Goal: Task Accomplishment & Management: Complete application form

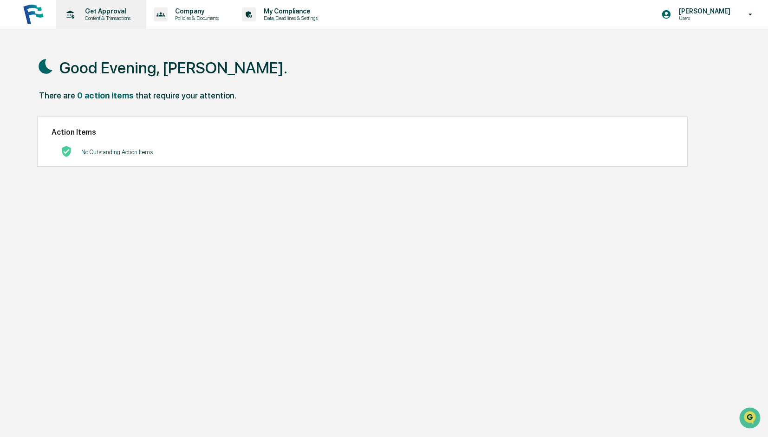
click at [106, 15] on p "Content & Transactions" at bounding box center [107, 18] width 58 height 7
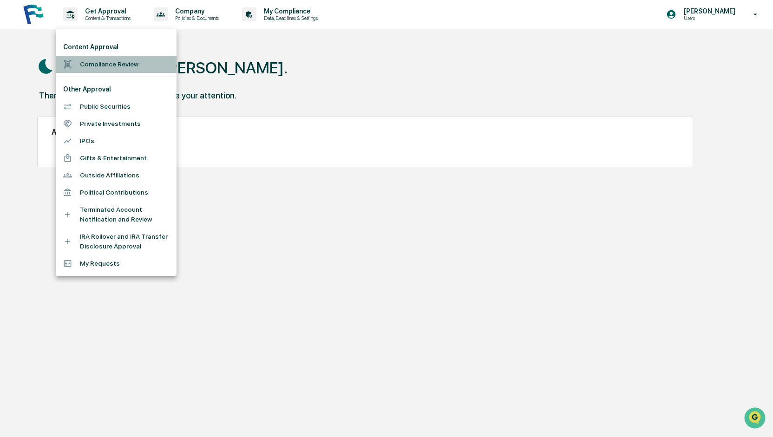
click at [118, 59] on li "Compliance Review" at bounding box center [116, 64] width 121 height 17
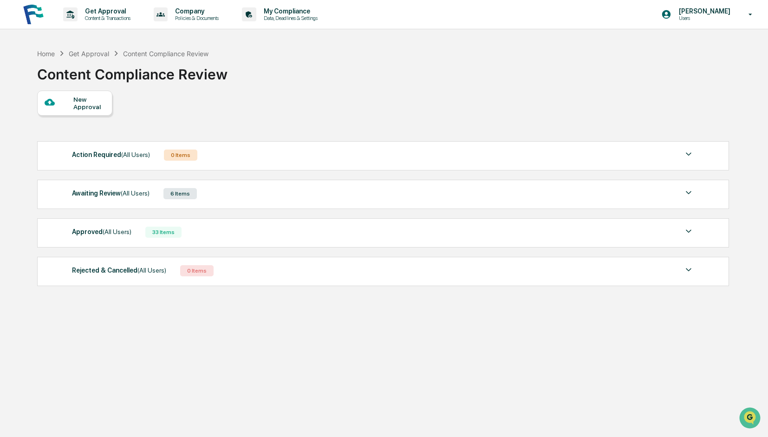
click at [188, 189] on div "6 Items" at bounding box center [179, 193] width 33 height 11
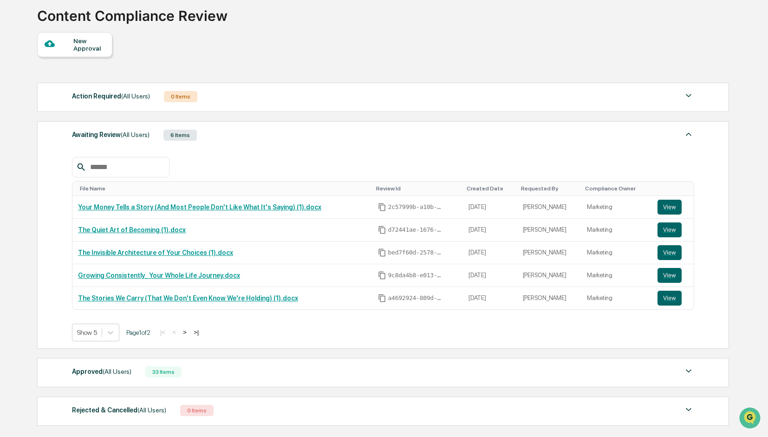
scroll to position [119, 0]
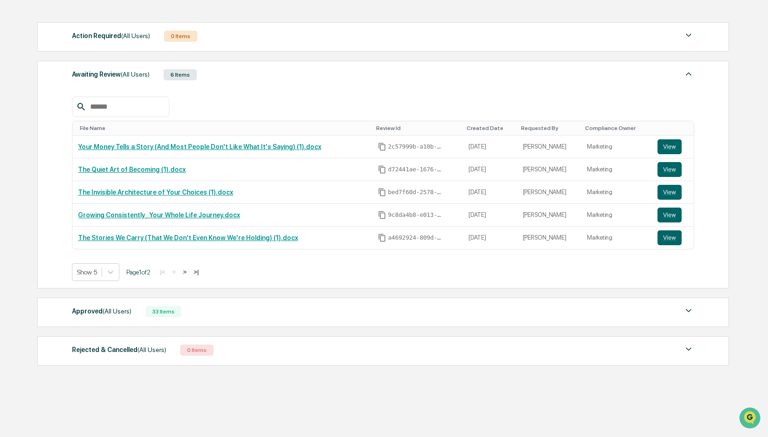
click at [104, 308] on span "(All Users)" at bounding box center [117, 310] width 29 height 7
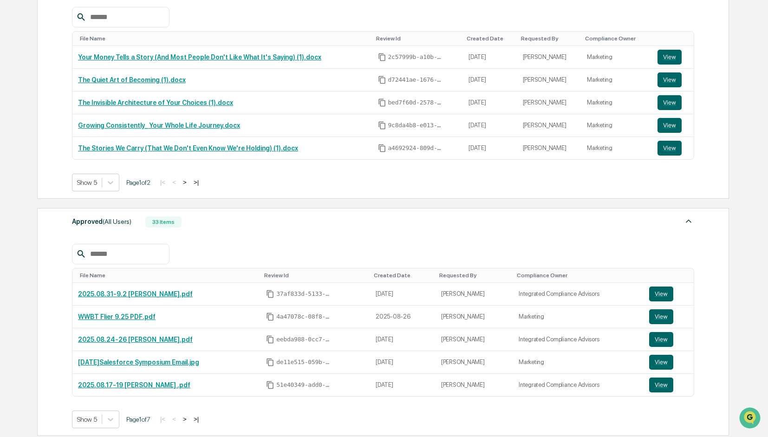
scroll to position [316, 0]
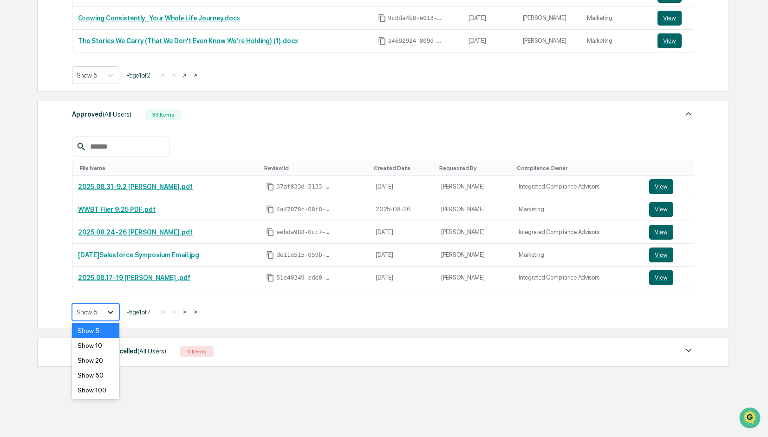
click at [106, 313] on icon at bounding box center [110, 311] width 9 height 9
click at [93, 394] on div "Show 100" at bounding box center [95, 390] width 47 height 15
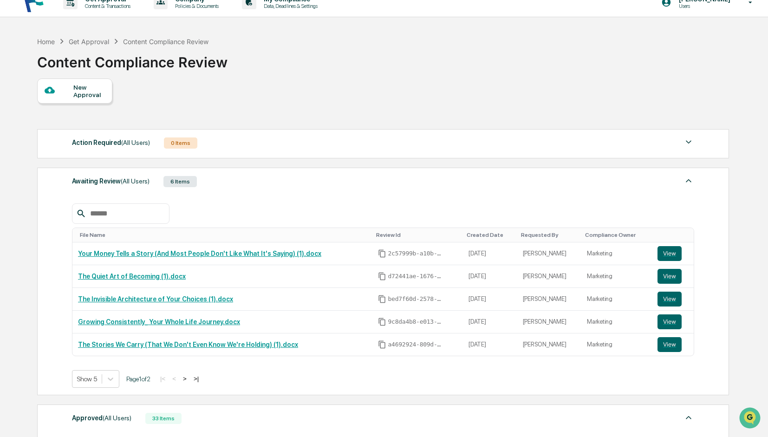
scroll to position [0, 0]
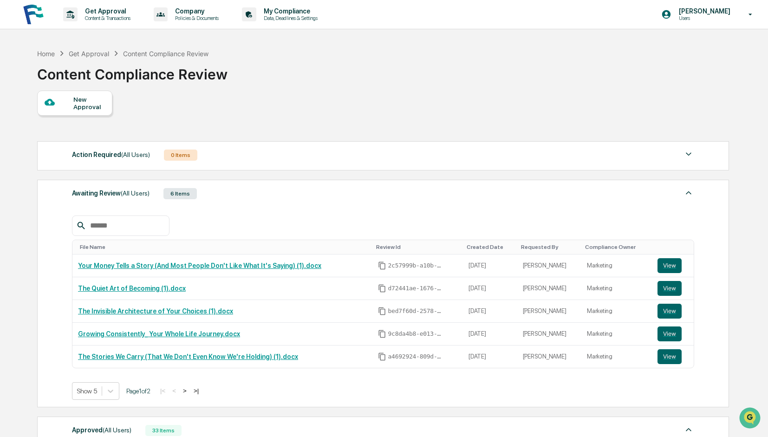
click at [121, 155] on span "(All Users)" at bounding box center [135, 154] width 29 height 7
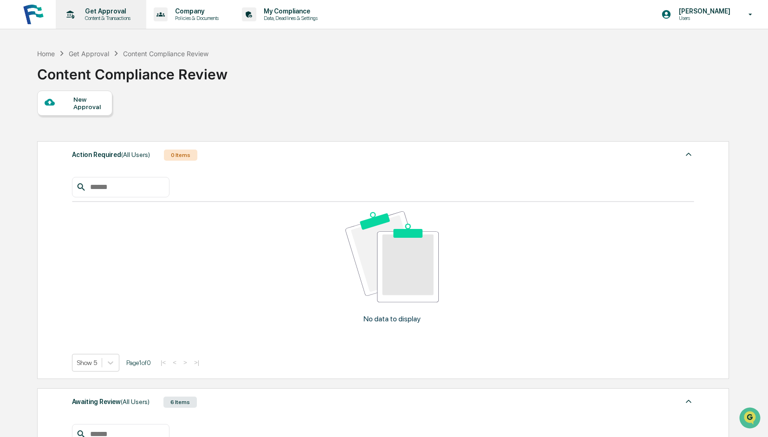
click at [100, 17] on p "Content & Transactions" at bounding box center [107, 18] width 58 height 7
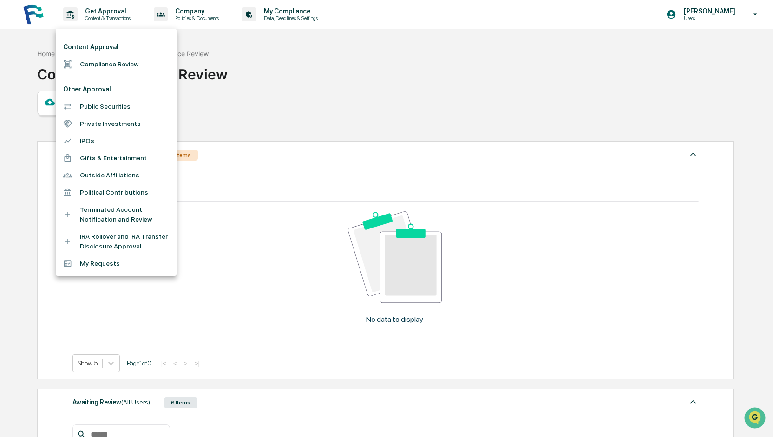
click at [124, 62] on li "Compliance Review" at bounding box center [116, 64] width 121 height 17
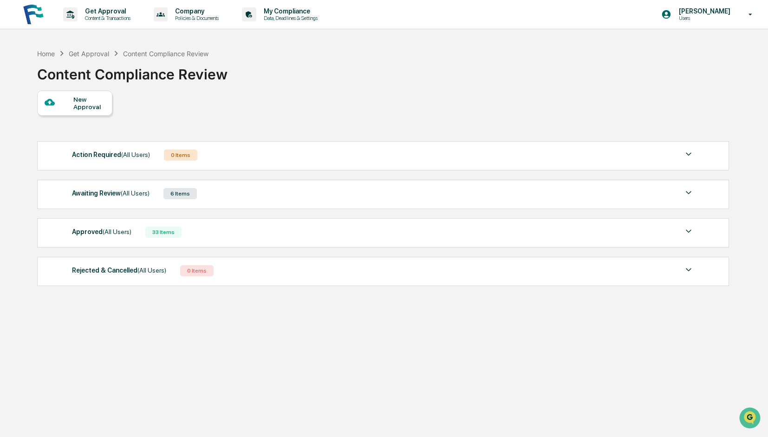
click at [128, 153] on span "(All Users)" at bounding box center [135, 154] width 29 height 7
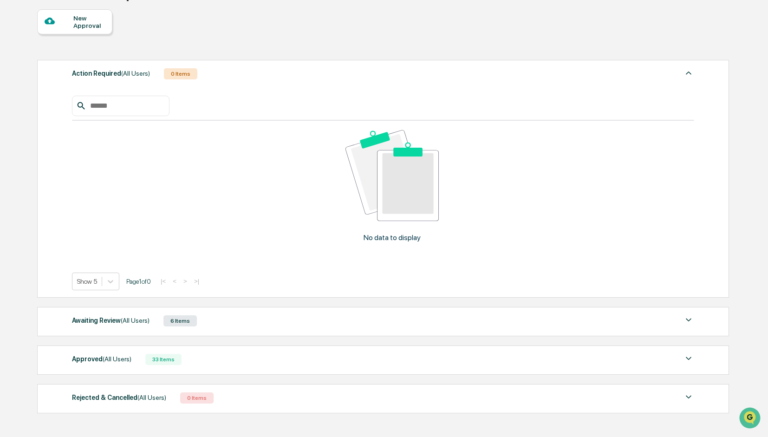
scroll to position [130, 0]
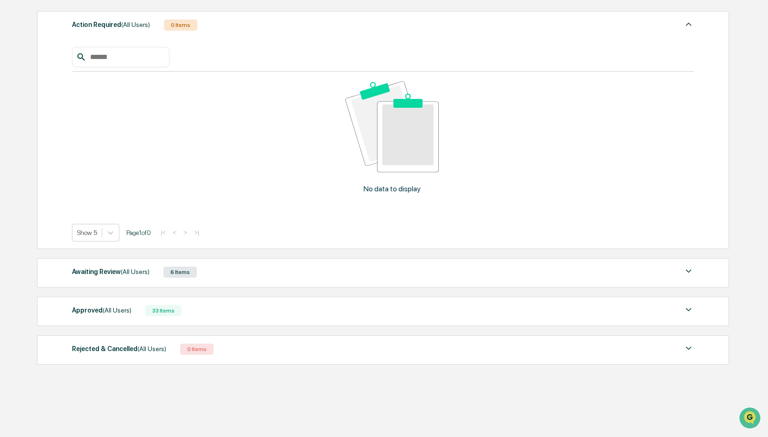
click at [104, 270] on div "Awaiting Review (All Users)" at bounding box center [111, 272] width 78 height 12
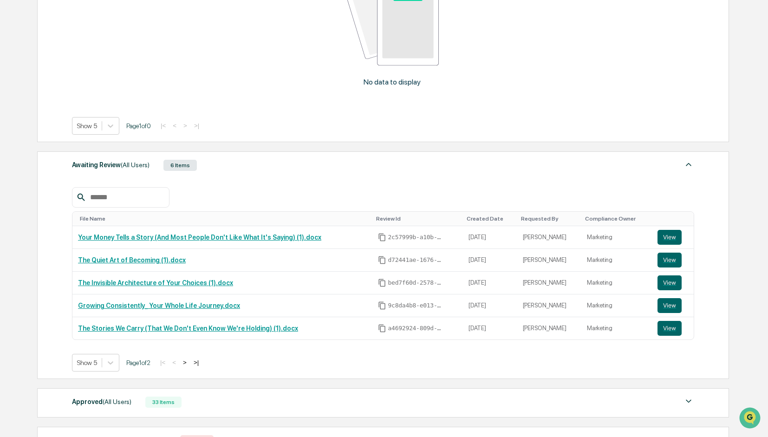
scroll to position [327, 0]
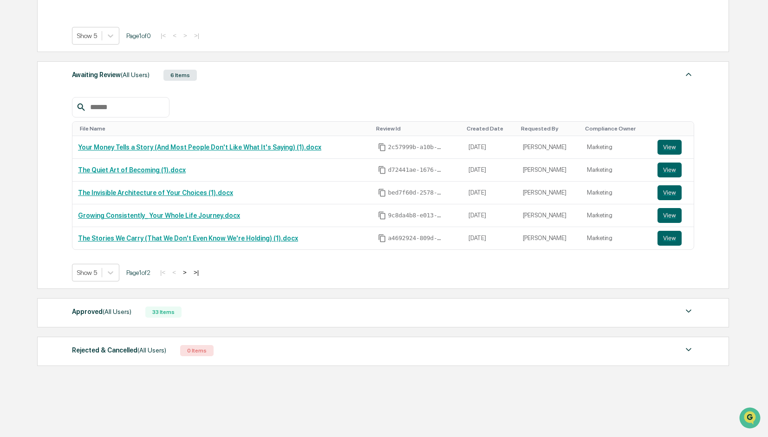
click at [95, 307] on div "Approved (All Users)" at bounding box center [101, 312] width 59 height 12
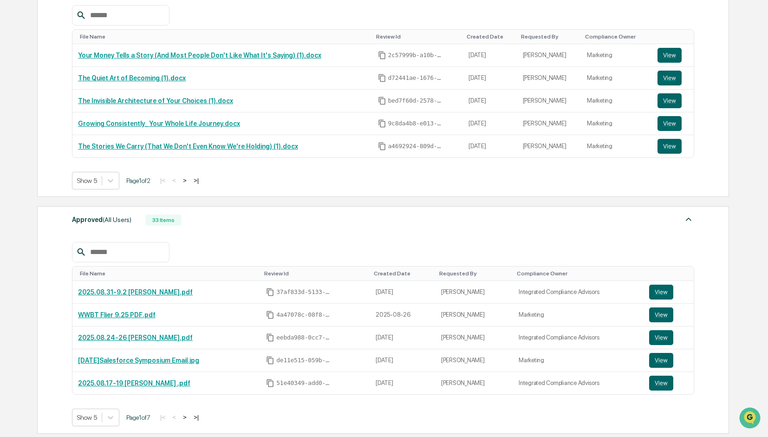
scroll to position [524, 0]
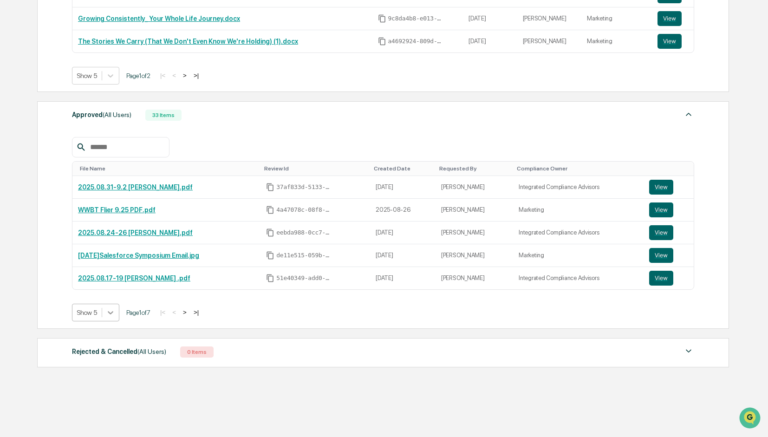
click at [111, 313] on icon at bounding box center [110, 312] width 9 height 9
click at [106, 389] on div "Show 100" at bounding box center [95, 390] width 47 height 15
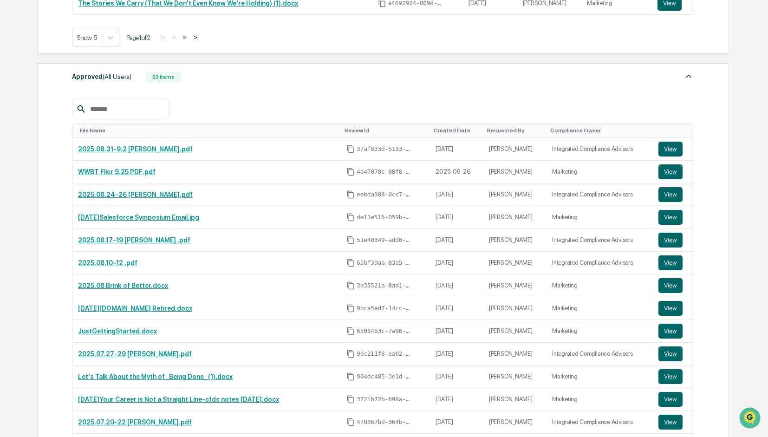
scroll to position [553, 0]
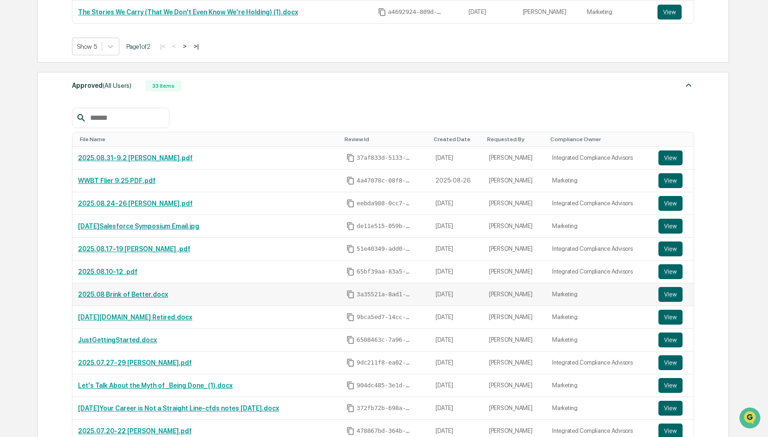
click at [127, 291] on link "2025.08 Brink of Better.docx" at bounding box center [123, 294] width 90 height 7
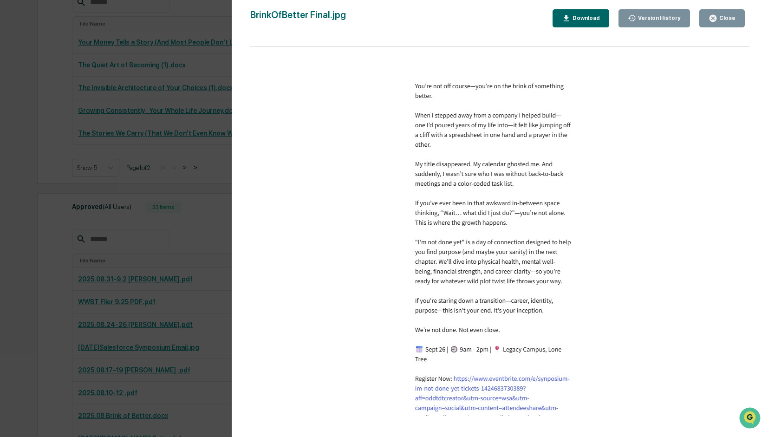
scroll to position [414, 0]
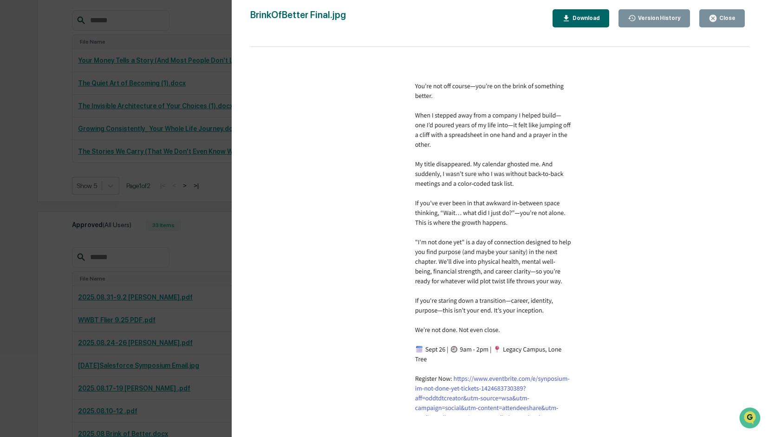
click at [738, 17] on button "Close" at bounding box center [722, 18] width 46 height 18
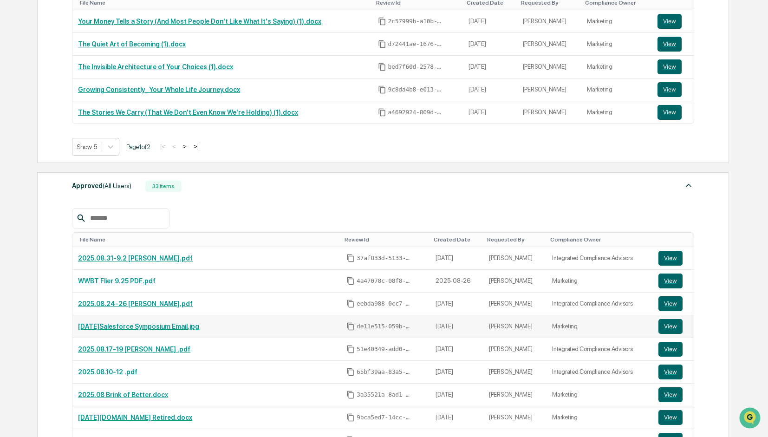
scroll to position [600, 0]
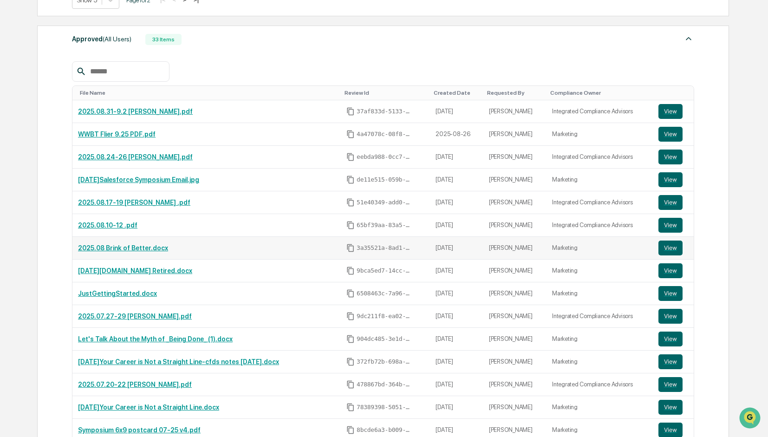
click at [117, 244] on link "2025.08 Brink of Better.docx" at bounding box center [123, 247] width 90 height 7
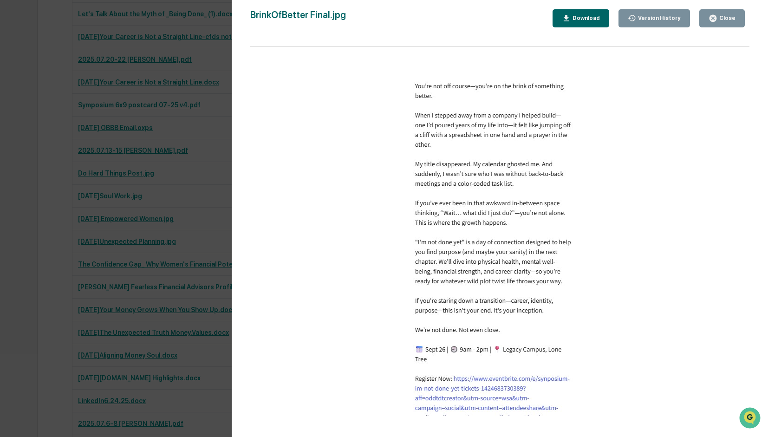
scroll to position [692, 0]
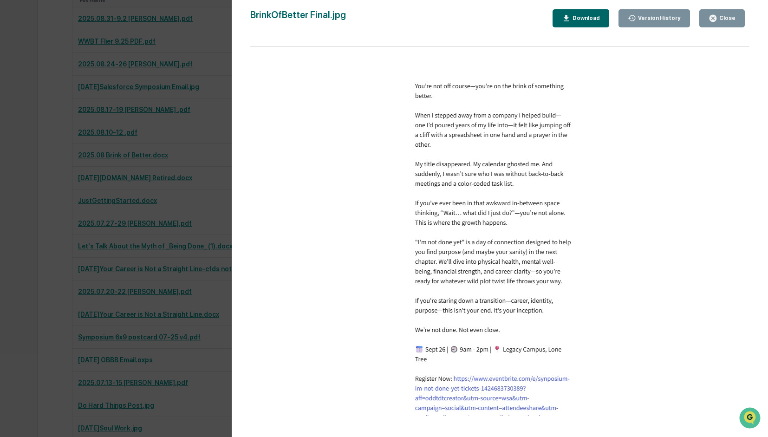
click at [731, 18] on div "Close" at bounding box center [727, 18] width 18 height 7
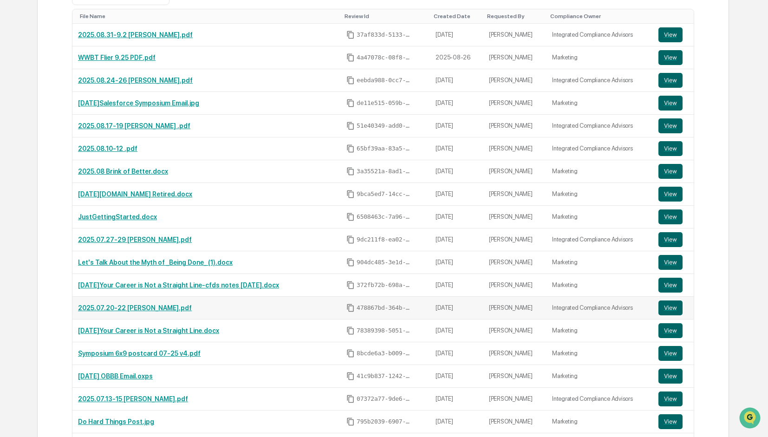
scroll to position [739, 0]
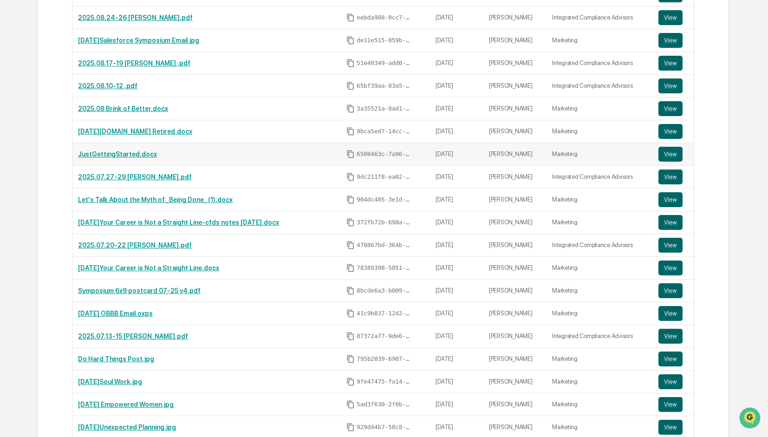
click at [130, 150] on link "JustGettingStarted.docx" at bounding box center [117, 153] width 79 height 7
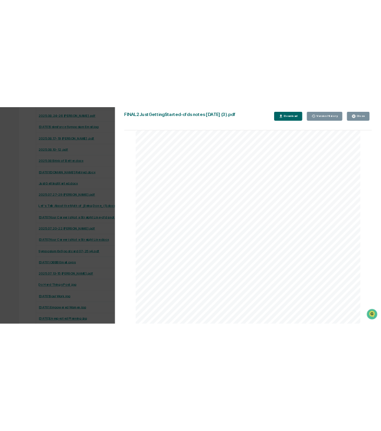
scroll to position [971, 0]
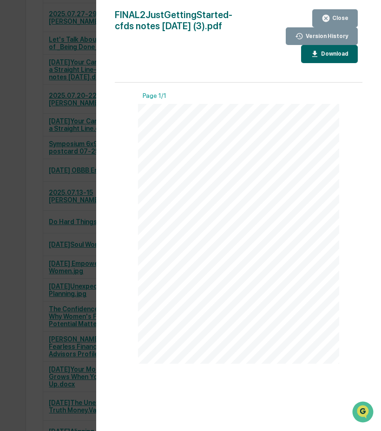
click at [342, 15] on div "Close" at bounding box center [339, 18] width 18 height 7
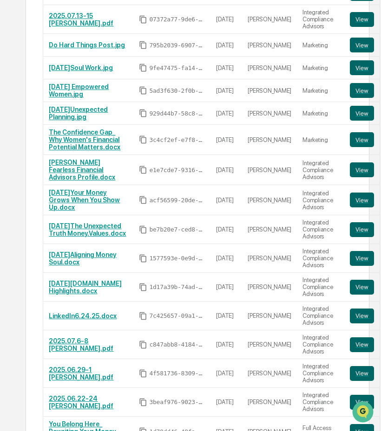
scroll to position [1157, 0]
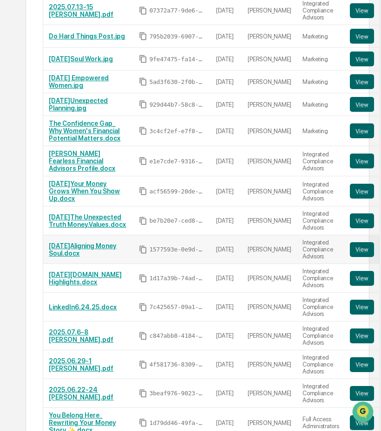
click at [78, 242] on link "[DATE]Aligning Money Soul.docx" at bounding box center [82, 249] width 67 height 15
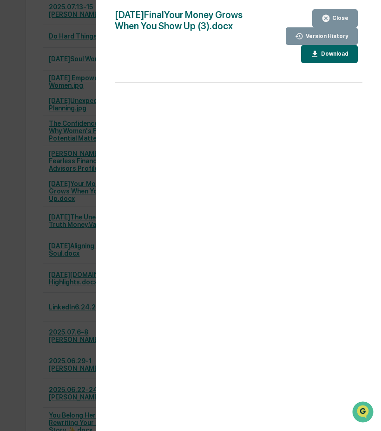
click at [337, 15] on div "Close" at bounding box center [339, 18] width 18 height 7
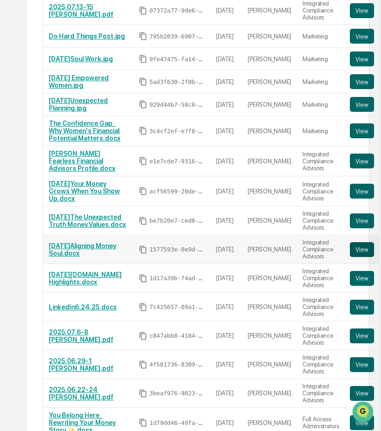
click at [350, 242] on button "View" at bounding box center [362, 249] width 24 height 15
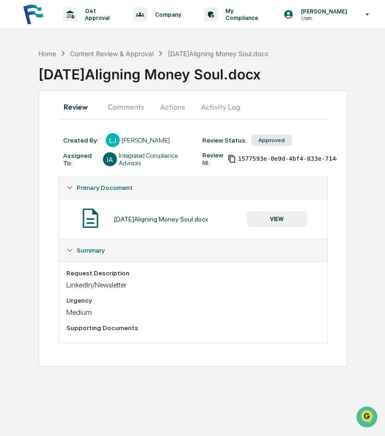
click at [274, 219] on button "VIEW" at bounding box center [277, 219] width 60 height 16
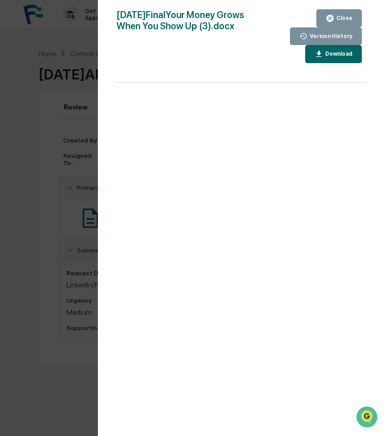
click at [345, 19] on div "Close" at bounding box center [344, 18] width 18 height 7
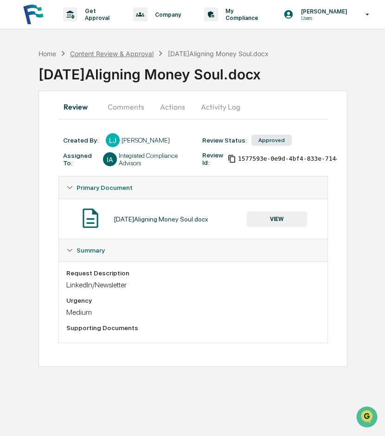
click at [137, 54] on div "Content Review & Approval" at bounding box center [112, 54] width 84 height 8
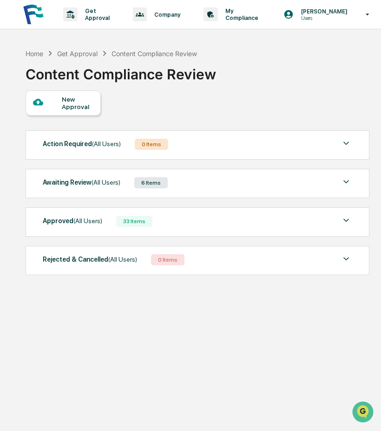
click at [124, 218] on div "33 Items" at bounding box center [134, 221] width 36 height 11
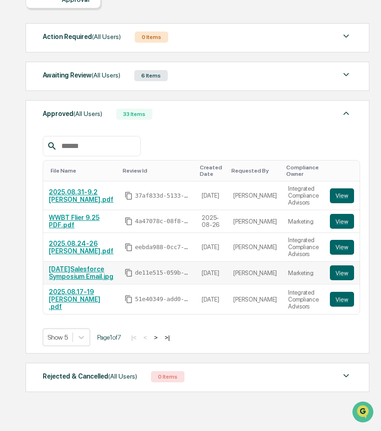
scroll to position [109, 0]
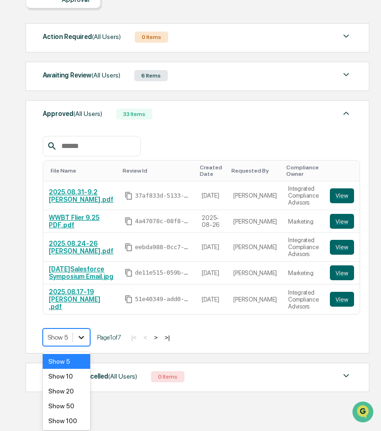
click at [81, 342] on icon at bounding box center [81, 337] width 9 height 9
click at [65, 423] on div "Show 100" at bounding box center [66, 421] width 47 height 15
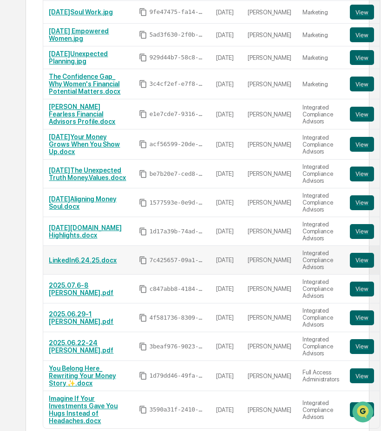
scroll to position [759, 0]
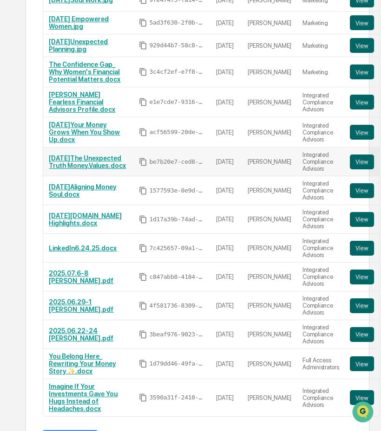
click at [85, 170] on link "[DATE]The Unexpected Truth Money.Values.docx" at bounding box center [87, 162] width 77 height 15
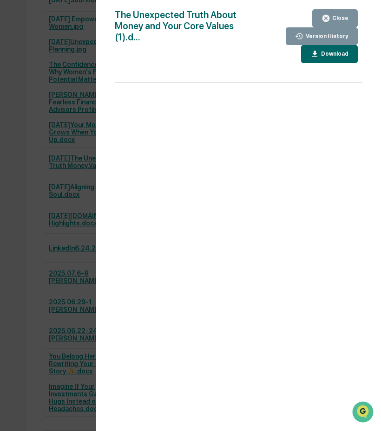
click at [339, 18] on div "Close" at bounding box center [339, 18] width 18 height 7
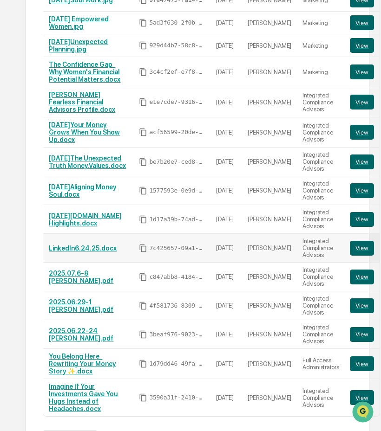
click at [85, 252] on link "LinkedIn6.24.25.docx" at bounding box center [83, 248] width 68 height 7
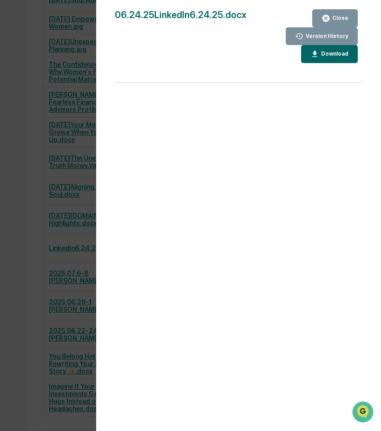
click at [339, 11] on button "Close" at bounding box center [335, 18] width 46 height 18
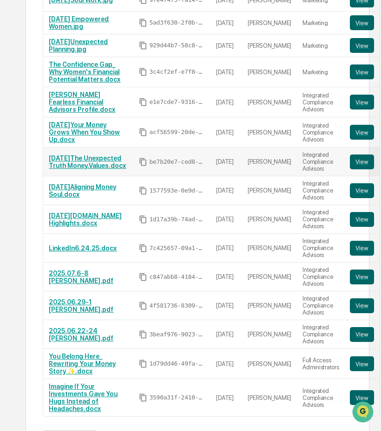
click at [79, 170] on link "[DATE]The Unexpected Truth Money.Values.docx" at bounding box center [87, 162] width 77 height 15
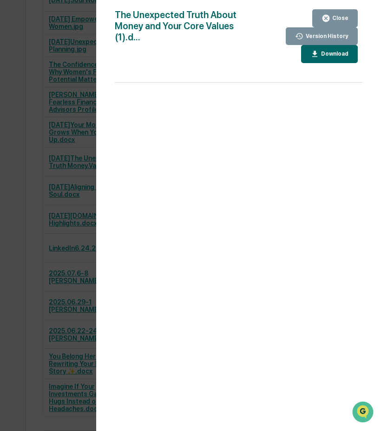
click at [342, 15] on div "Close" at bounding box center [339, 18] width 18 height 7
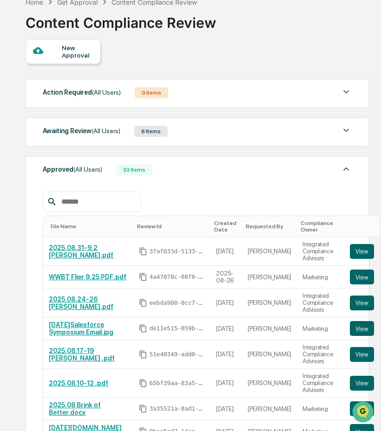
scroll to position [0, 0]
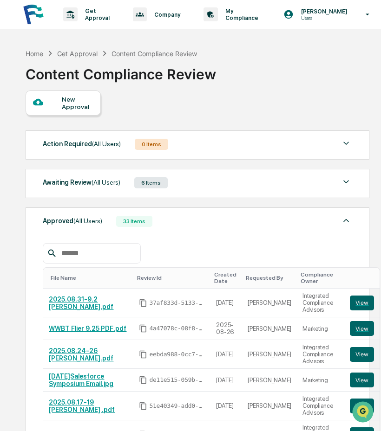
click at [72, 106] on div "New Approval" at bounding box center [77, 103] width 31 height 15
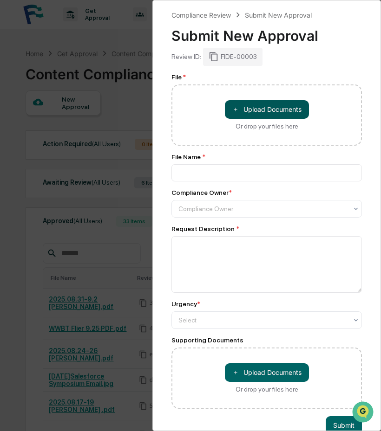
click at [284, 111] on button "＋ Upload Documents" at bounding box center [267, 109] width 84 height 19
type input "**********"
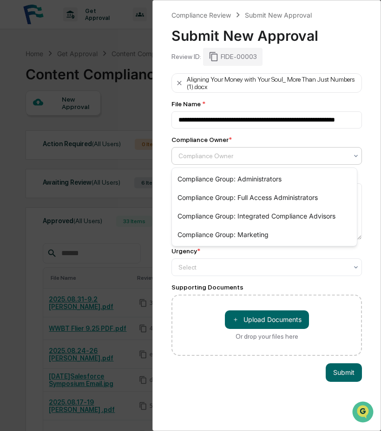
click at [230, 162] on div "Compliance Owner" at bounding box center [263, 156] width 178 height 13
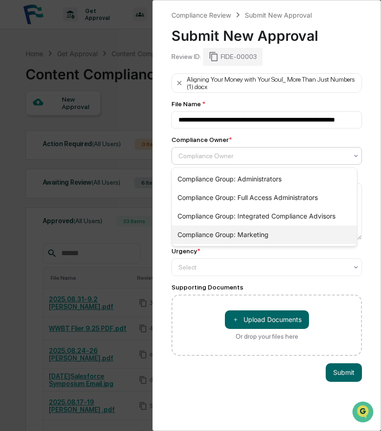
click at [248, 235] on div "Compliance Group: Marketing" at bounding box center [264, 235] width 185 height 19
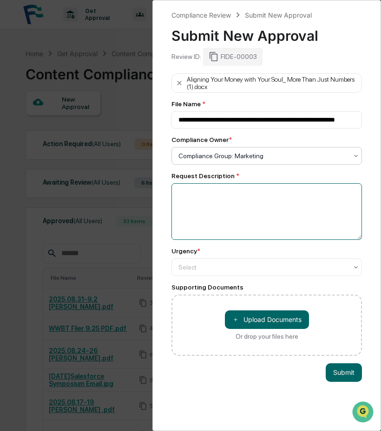
click at [221, 209] on textarea at bounding box center [266, 211] width 190 height 57
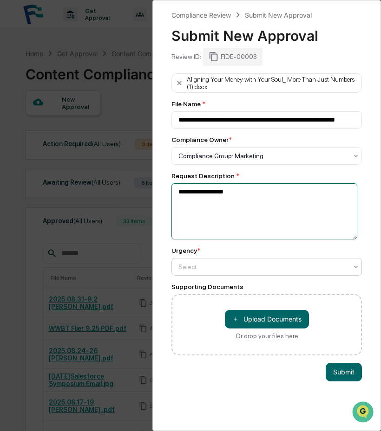
type textarea "**********"
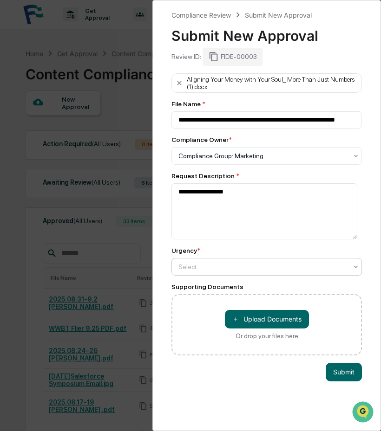
click at [228, 274] on div "Select" at bounding box center [263, 267] width 178 height 13
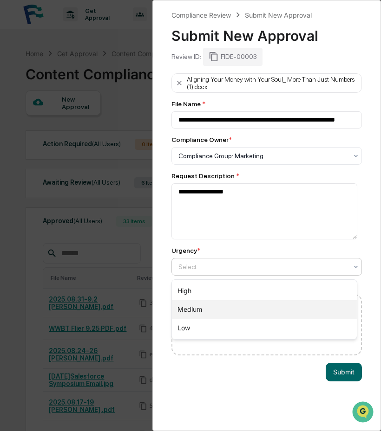
click at [228, 311] on div "Medium" at bounding box center [264, 309] width 185 height 19
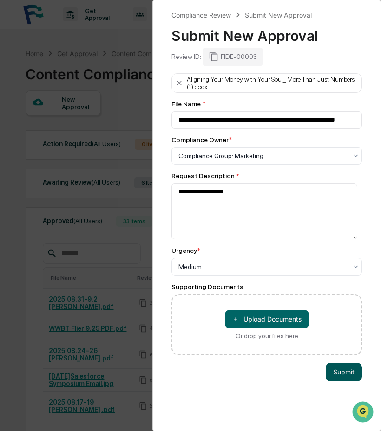
click at [335, 372] on button "Submit" at bounding box center [344, 372] width 36 height 19
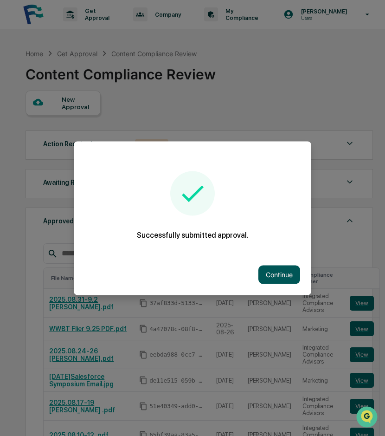
click at [280, 275] on button "Continue" at bounding box center [280, 274] width 42 height 19
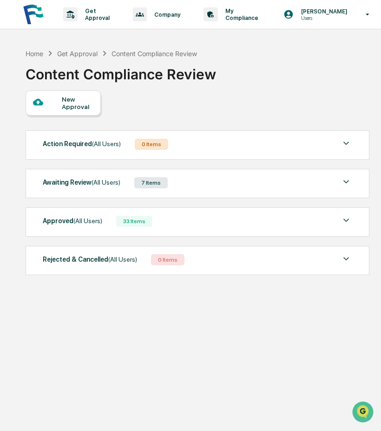
click at [88, 220] on span "(All Users)" at bounding box center [87, 220] width 29 height 7
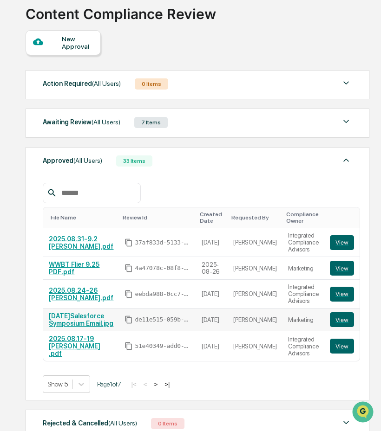
scroll to position [109, 0]
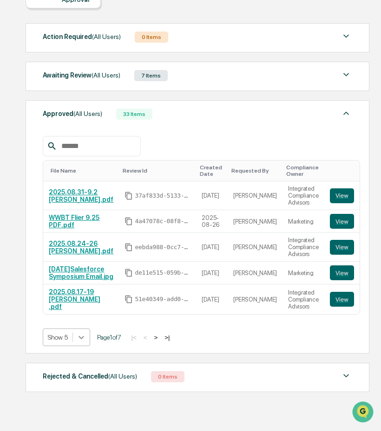
click at [75, 342] on div at bounding box center [81, 337] width 17 height 17
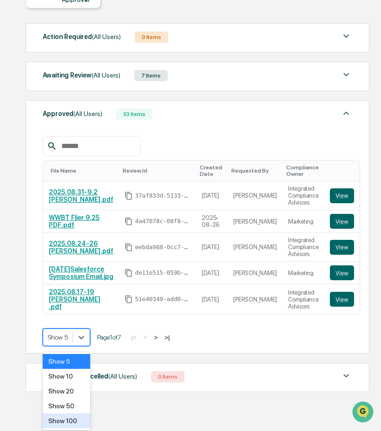
click at [65, 424] on div "Show 100" at bounding box center [66, 421] width 47 height 15
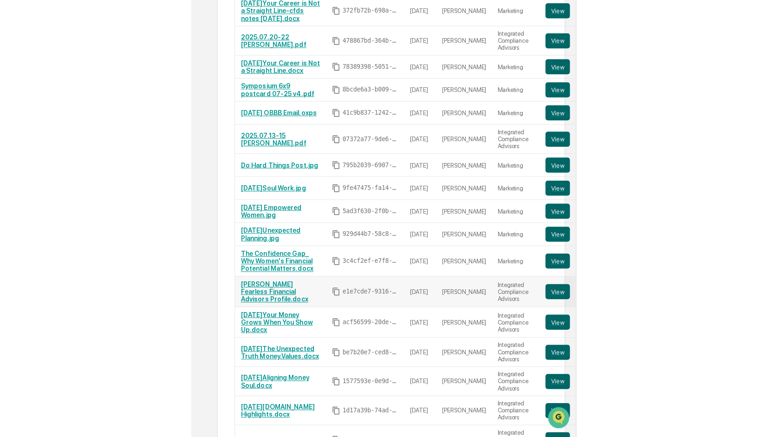
scroll to position [620, 0]
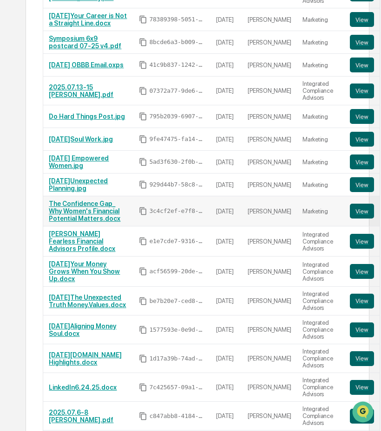
click at [91, 222] on link "The Confidence Gap_ Why Women's Financial Potential Matters.docx" at bounding box center [85, 211] width 72 height 22
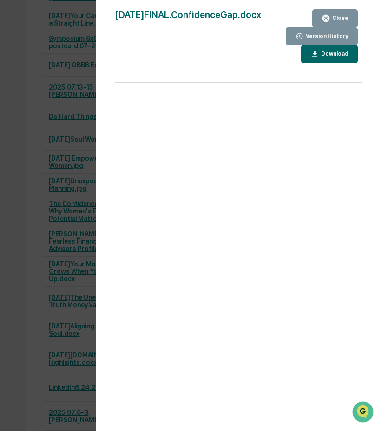
click at [347, 14] on div "Close" at bounding box center [334, 18] width 27 height 9
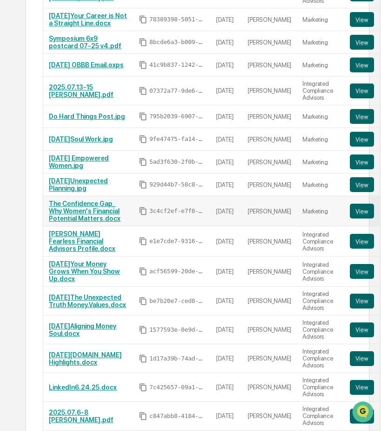
click at [68, 222] on link "The Confidence Gap_ Why Women's Financial Potential Matters.docx" at bounding box center [85, 211] width 72 height 22
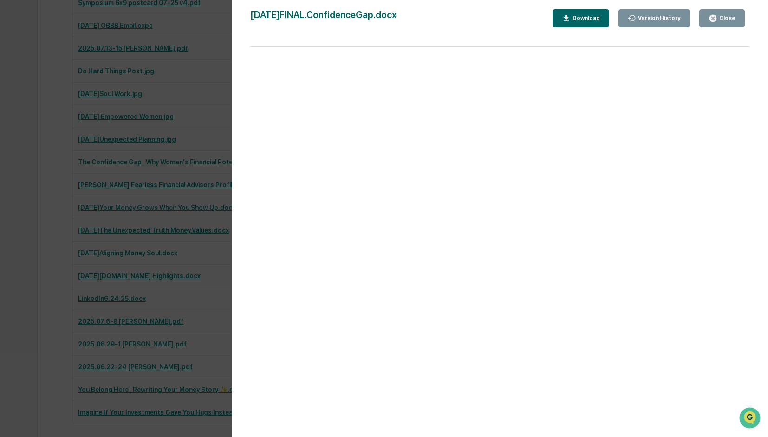
click at [385, 17] on div "Close" at bounding box center [727, 18] width 18 height 7
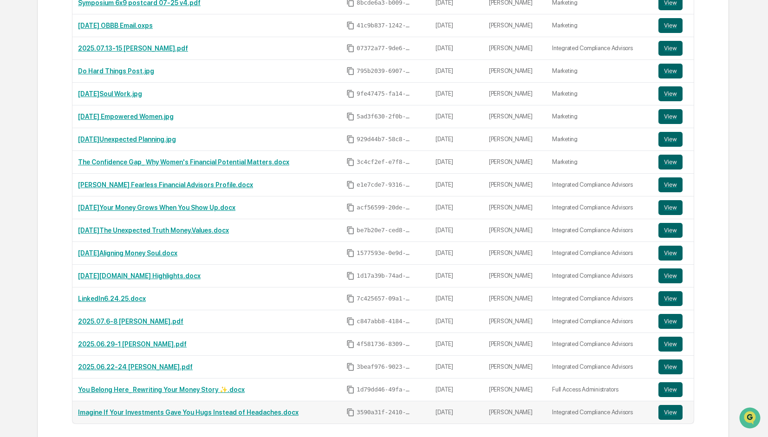
scroll to position [574, 0]
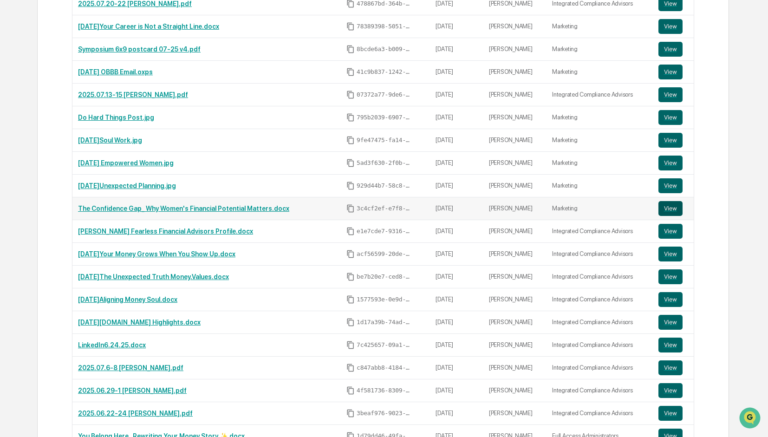
click at [385, 202] on button "View" at bounding box center [671, 208] width 24 height 15
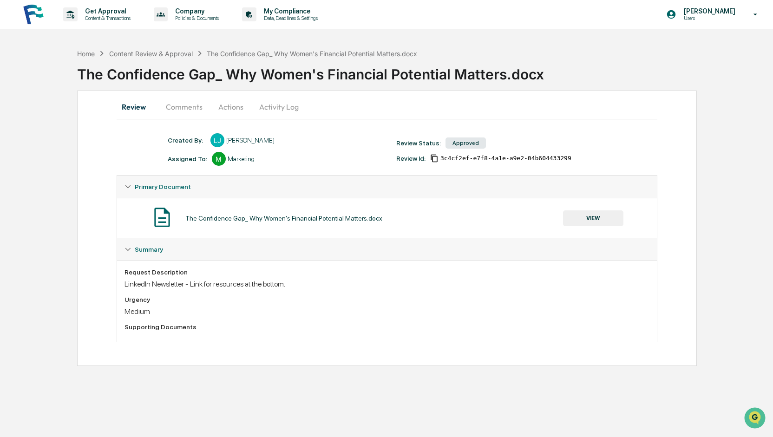
click at [193, 104] on button "Comments" at bounding box center [184, 107] width 52 height 22
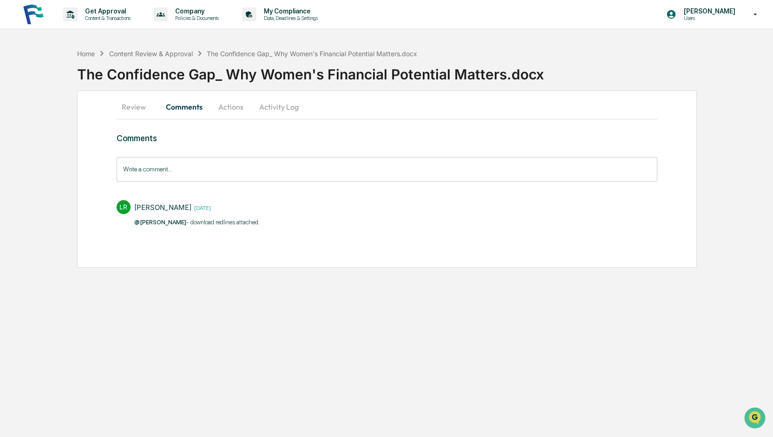
click at [237, 109] on button "Actions" at bounding box center [231, 107] width 42 height 22
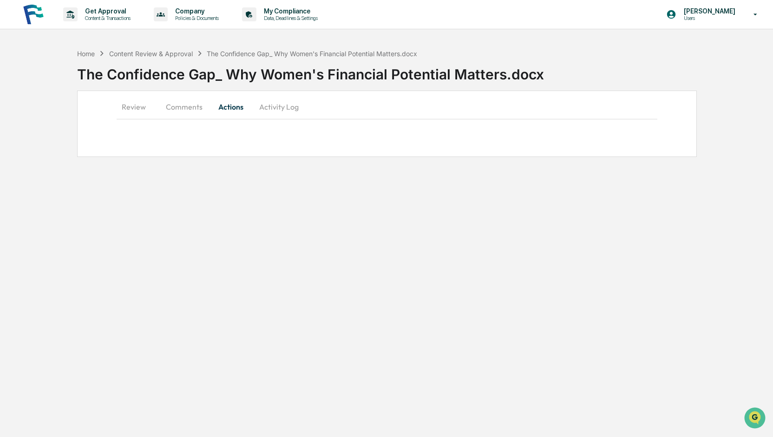
click at [274, 107] on button "Activity Log" at bounding box center [279, 107] width 54 height 22
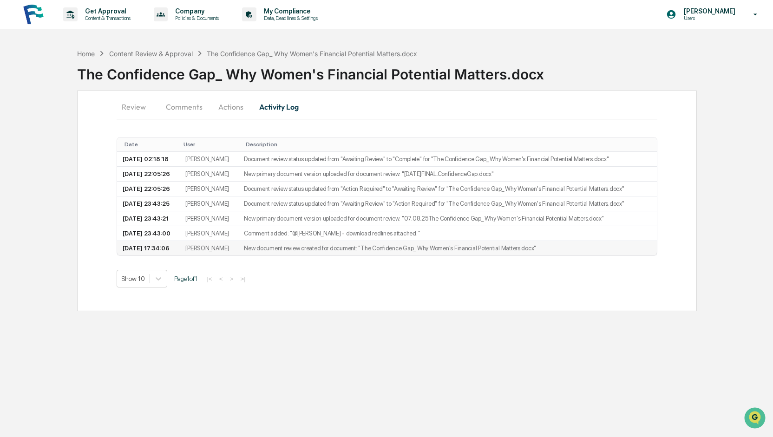
click at [168, 248] on td "[DATE] 17:34:06" at bounding box center [148, 248] width 63 height 14
click at [354, 253] on td "New document review created for document: "The Confidence Gap_ Why Women's Fina…" at bounding box center [447, 248] width 418 height 14
click at [240, 103] on button "Actions" at bounding box center [231, 107] width 42 height 22
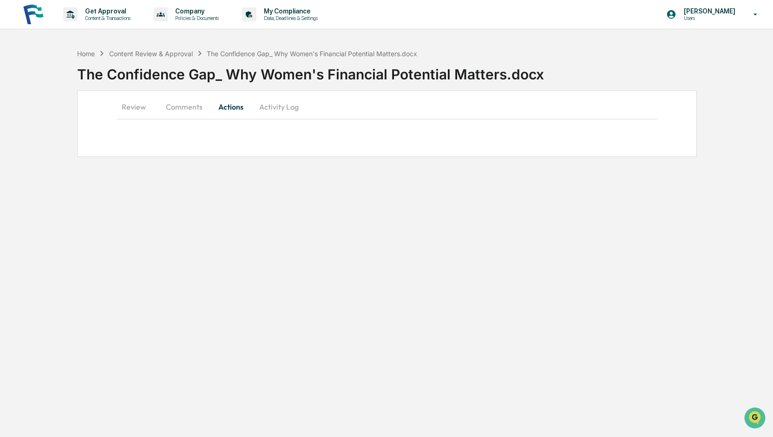
click at [182, 104] on button "Comments" at bounding box center [184, 107] width 52 height 22
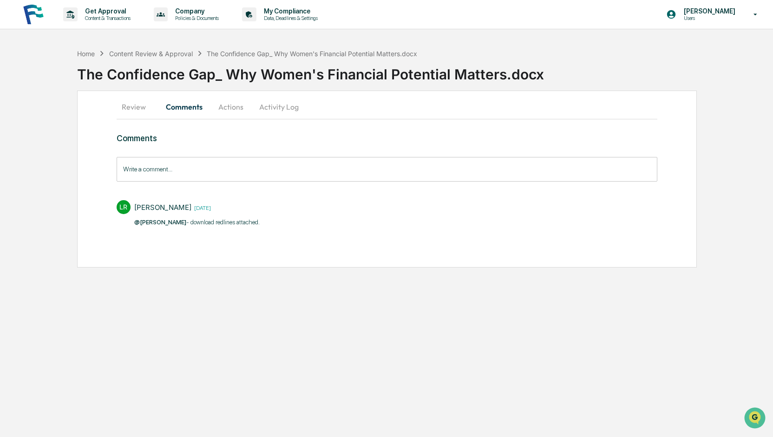
click at [135, 104] on button "Review" at bounding box center [138, 107] width 42 height 22
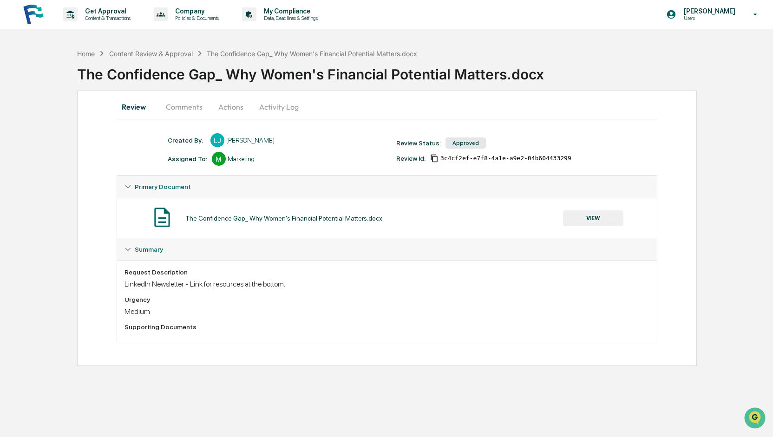
click at [605, 216] on button "VIEW" at bounding box center [593, 218] width 60 height 16
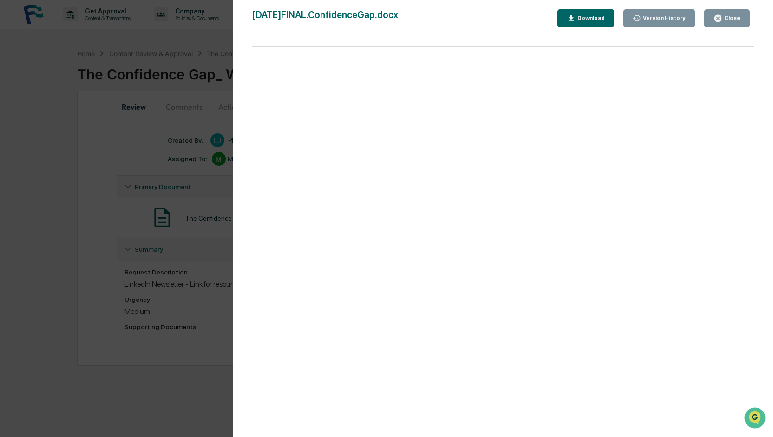
click at [49, 61] on div "Version History [DATE] 10:05 PM [PERSON_NAME] [DATE] 11:43 PM [PERSON_NAME] [DA…" at bounding box center [386, 218] width 773 height 437
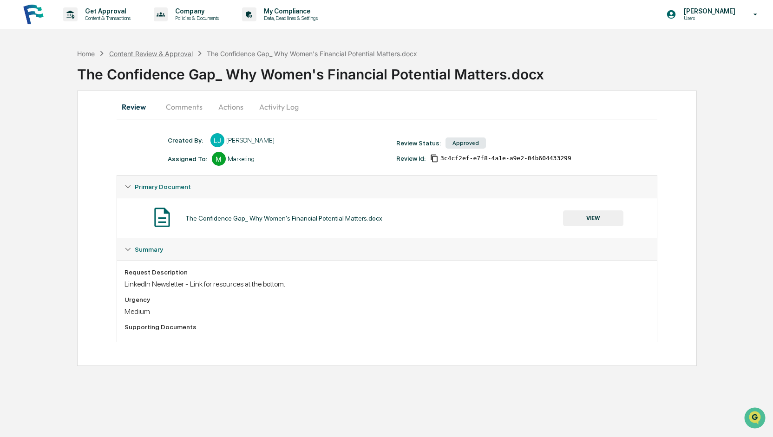
click at [164, 52] on div "Content Review & Approval" at bounding box center [151, 54] width 84 height 8
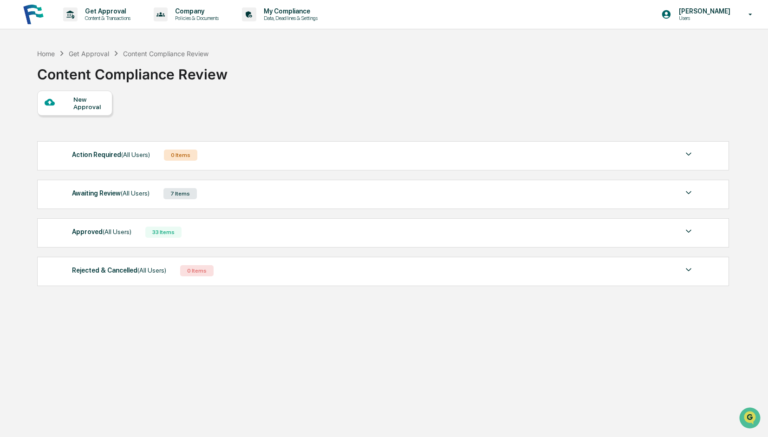
click at [116, 228] on span "(All Users)" at bounding box center [117, 231] width 29 height 7
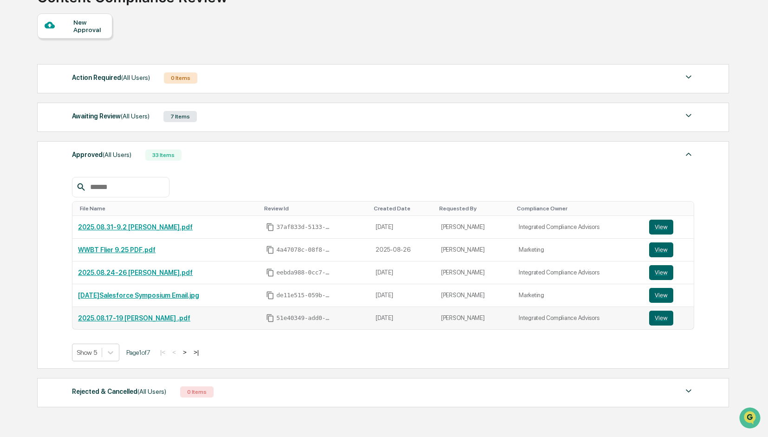
scroll to position [119, 0]
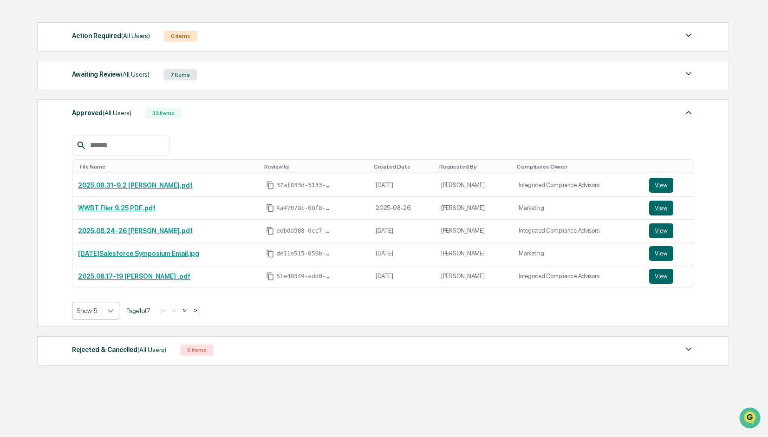
click at [112, 312] on icon at bounding box center [110, 310] width 9 height 9
click at [89, 391] on div "Show 100" at bounding box center [95, 390] width 47 height 15
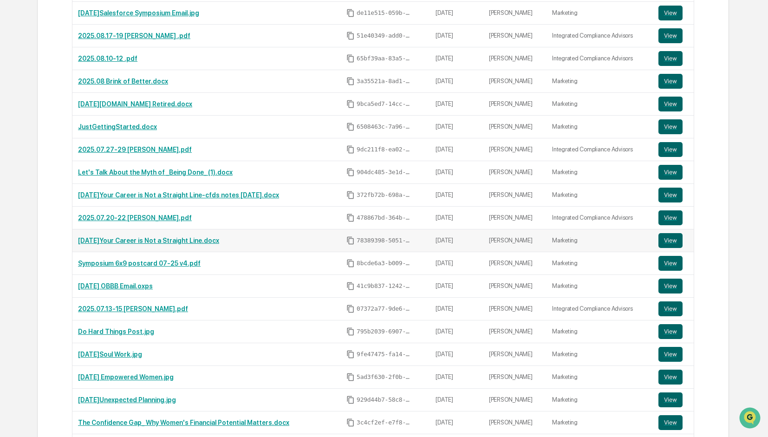
scroll to position [351, 0]
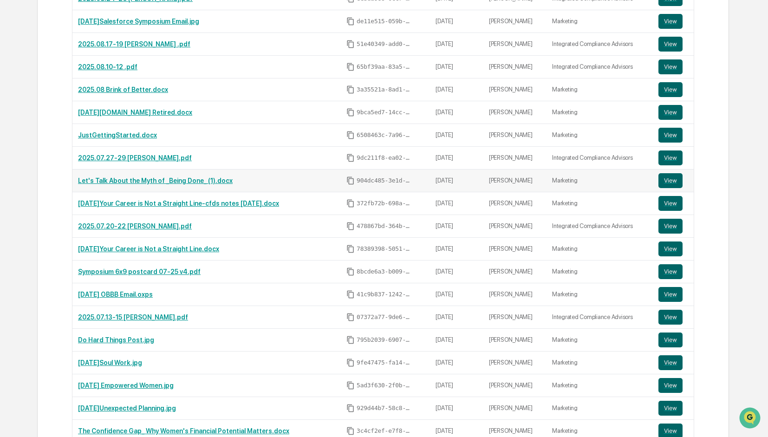
click at [158, 177] on link "Let's Talk About the Myth of _Being Done_ (1).docx" at bounding box center [155, 180] width 155 height 7
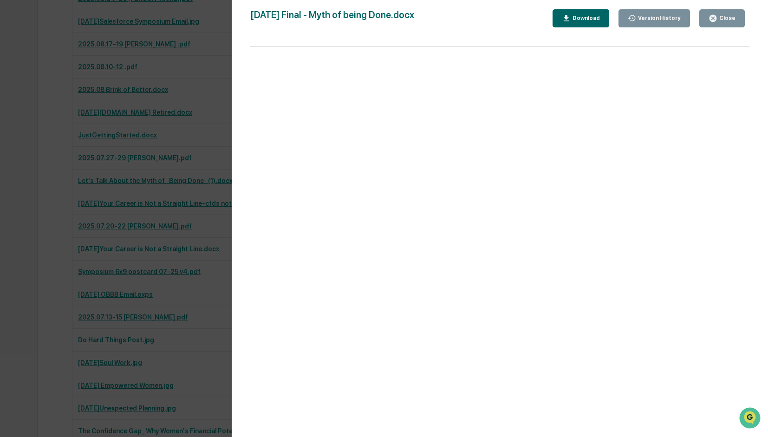
click at [737, 15] on button "Close" at bounding box center [722, 18] width 46 height 18
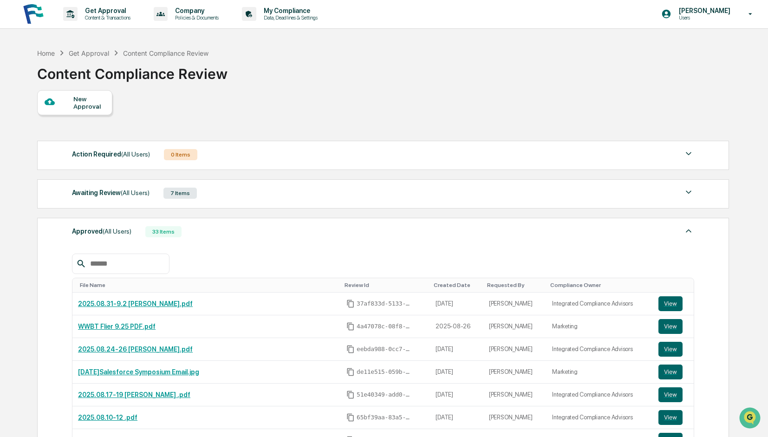
scroll to position [0, 0]
click at [83, 97] on div "New Approval" at bounding box center [88, 103] width 31 height 15
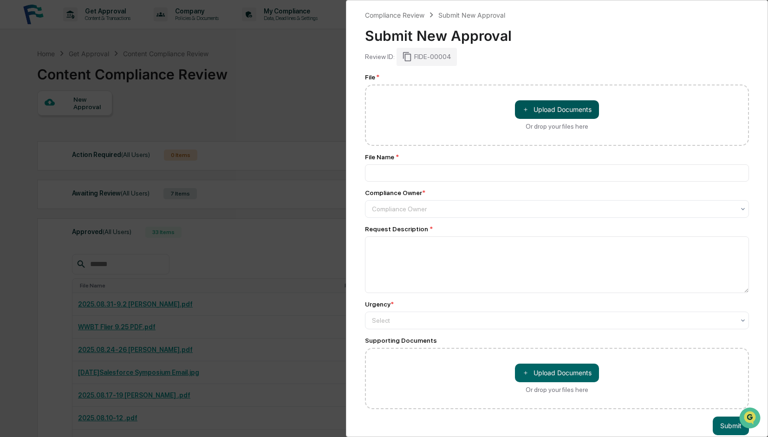
click at [548, 112] on button "＋ Upload Documents" at bounding box center [557, 109] width 84 height 19
type input "**********"
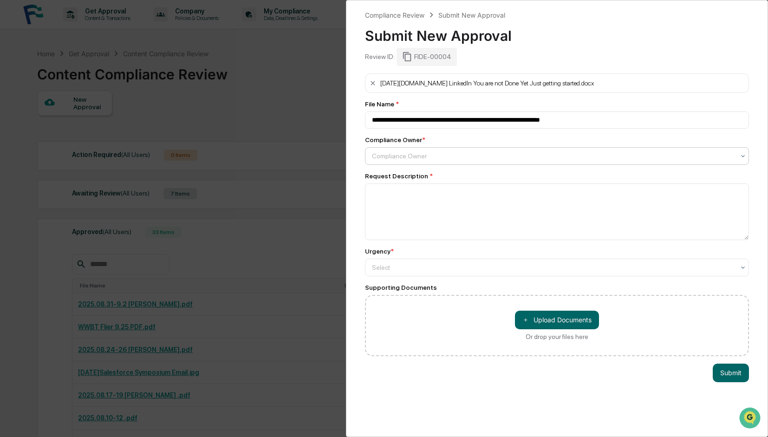
click at [401, 157] on div at bounding box center [553, 155] width 363 height 9
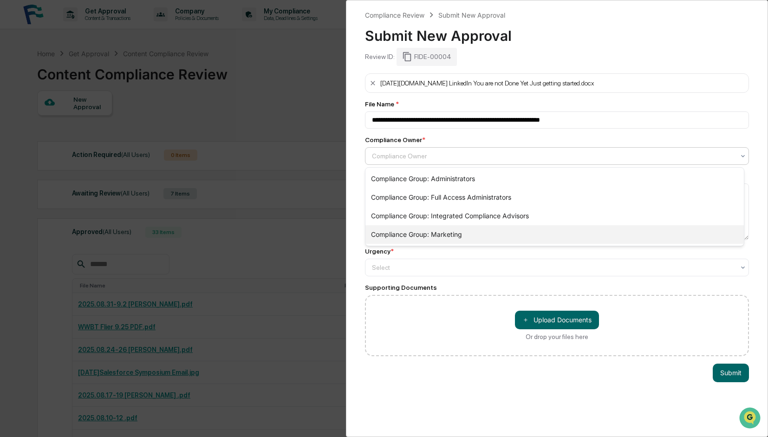
click at [434, 228] on div "Compliance Group: Marketing" at bounding box center [554, 234] width 378 height 19
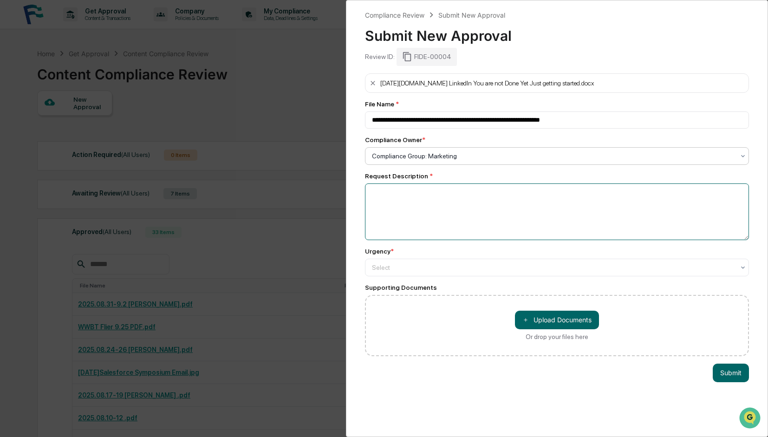
click at [399, 208] on textarea at bounding box center [557, 211] width 384 height 57
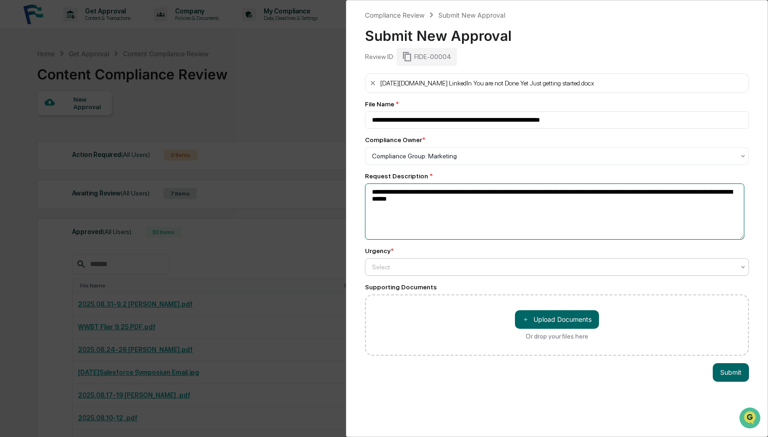
type textarea "**********"
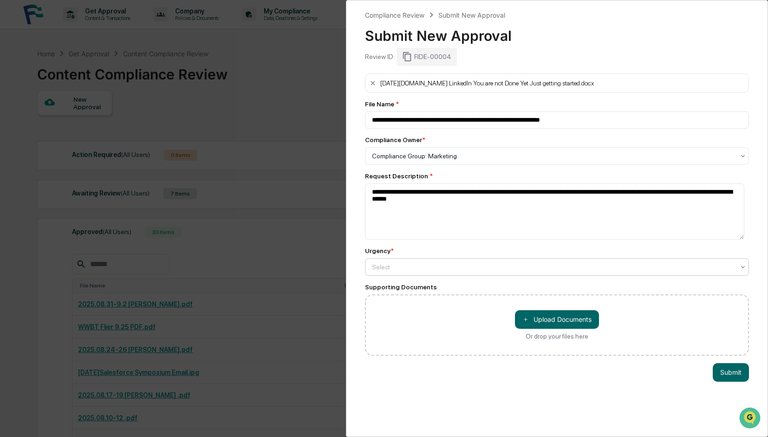
click at [425, 274] on div "Select" at bounding box center [553, 267] width 372 height 13
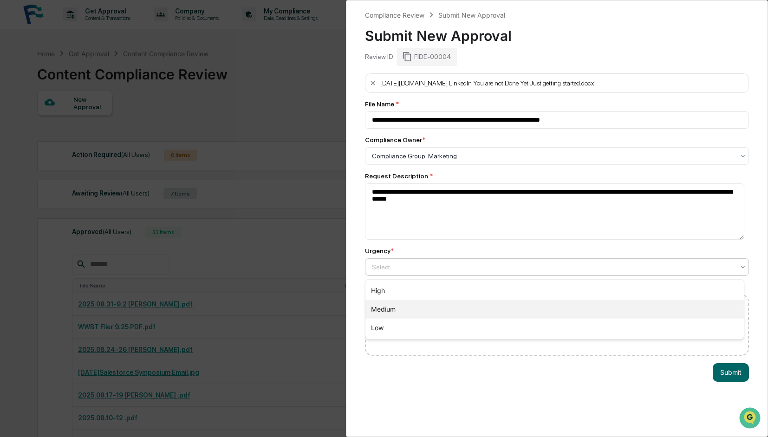
click at [418, 306] on div "Medium" at bounding box center [554, 309] width 378 height 19
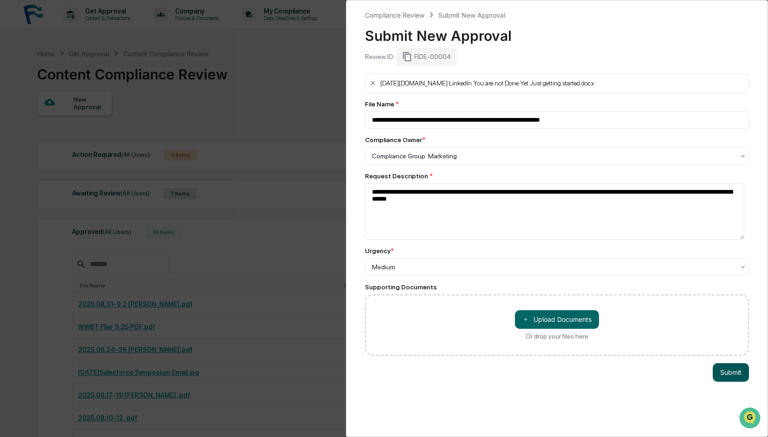
click at [729, 366] on button "Submit" at bounding box center [731, 372] width 36 height 19
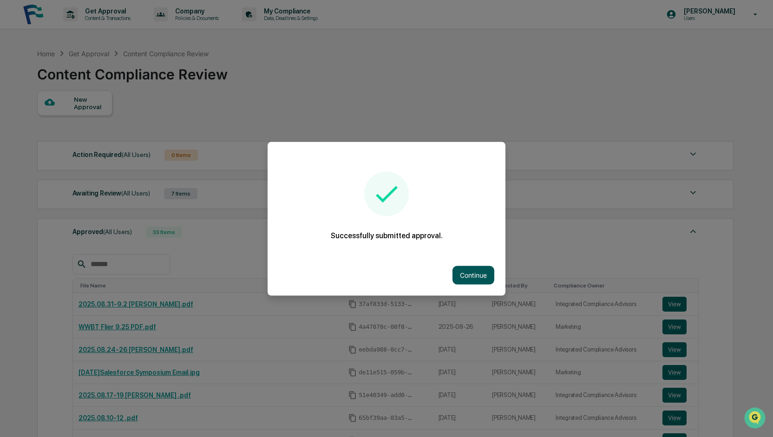
click at [475, 274] on button "Continue" at bounding box center [473, 275] width 42 height 19
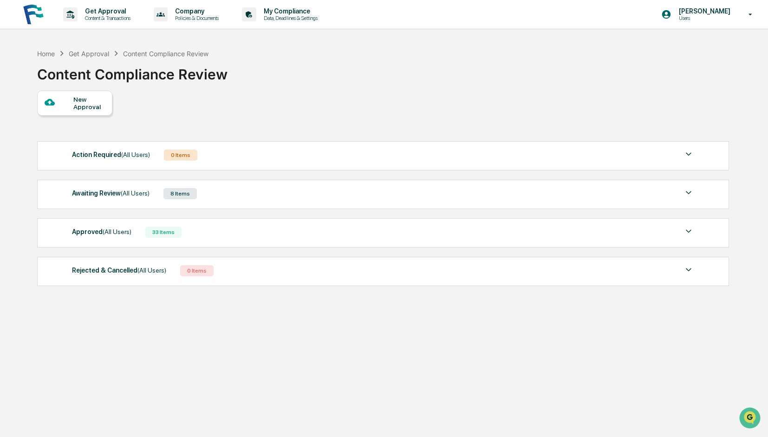
click at [157, 233] on div "33 Items" at bounding box center [163, 232] width 36 height 11
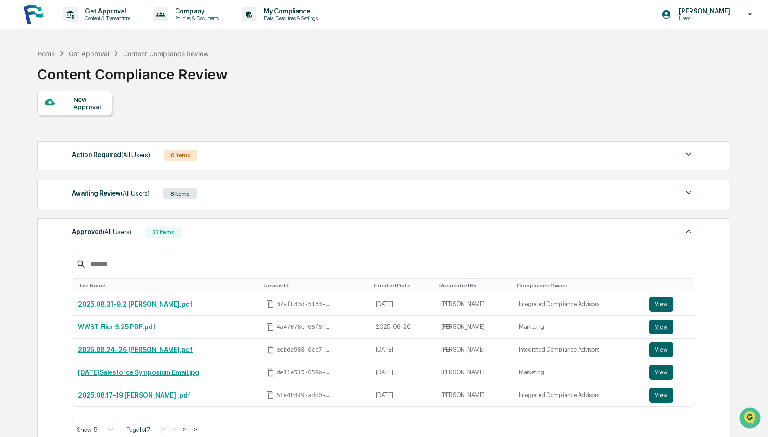
scroll to position [119, 0]
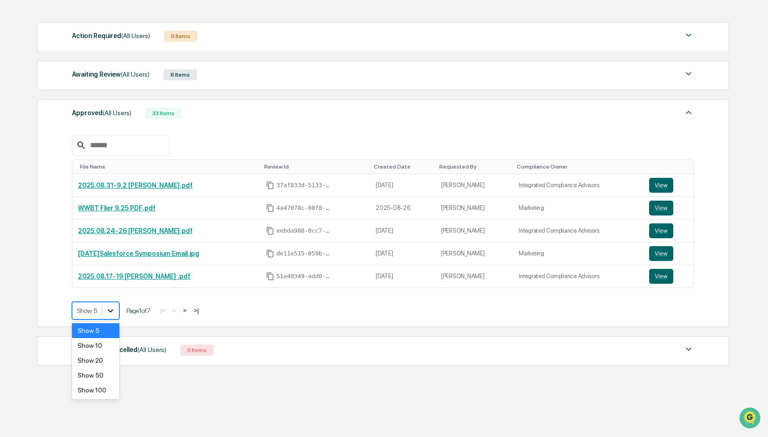
click at [112, 306] on icon at bounding box center [110, 310] width 9 height 9
click at [102, 389] on div "Show 100" at bounding box center [95, 390] width 47 height 15
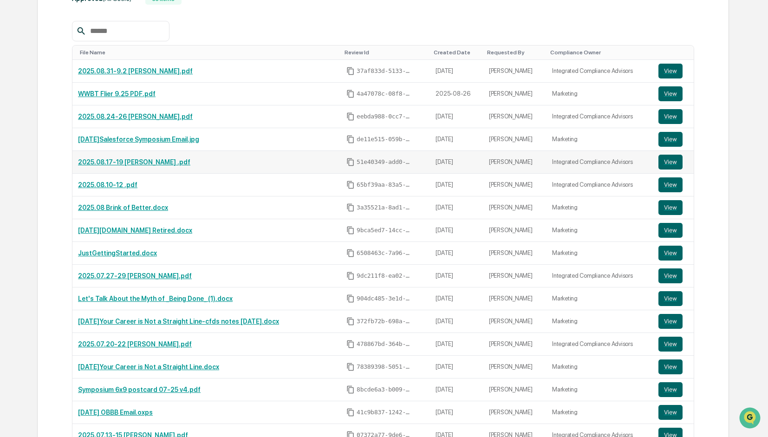
scroll to position [305, 0]
